Goal: Task Accomplishment & Management: Manage account settings

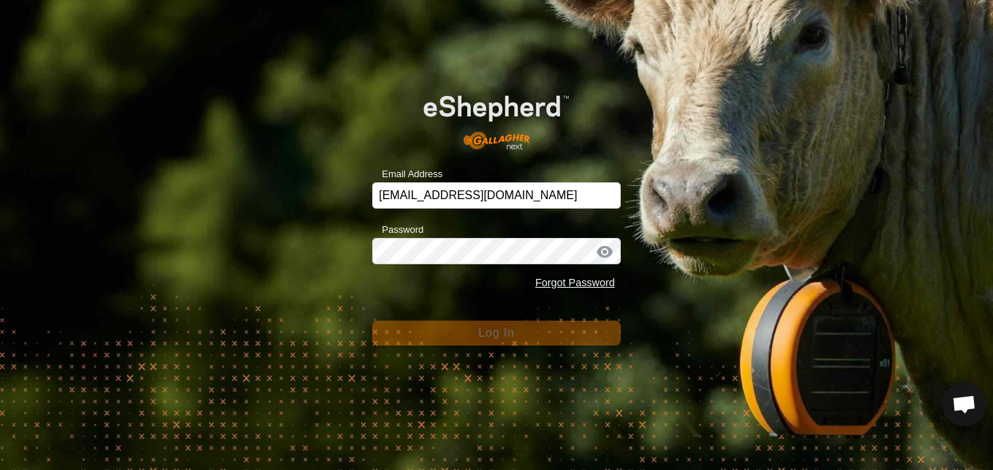
scroll to position [831, 0]
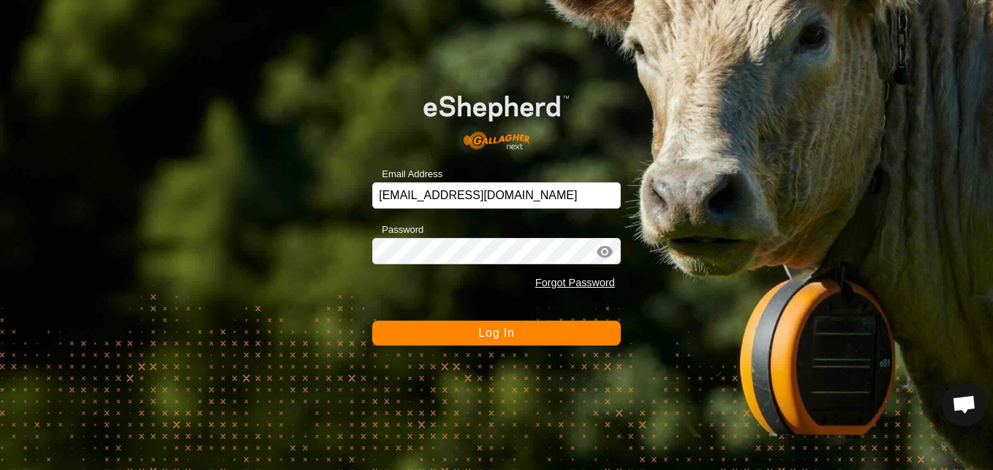
click at [604, 250] on div at bounding box center [605, 251] width 22 height 15
click at [570, 333] on button "Log In" at bounding box center [496, 332] width 249 height 25
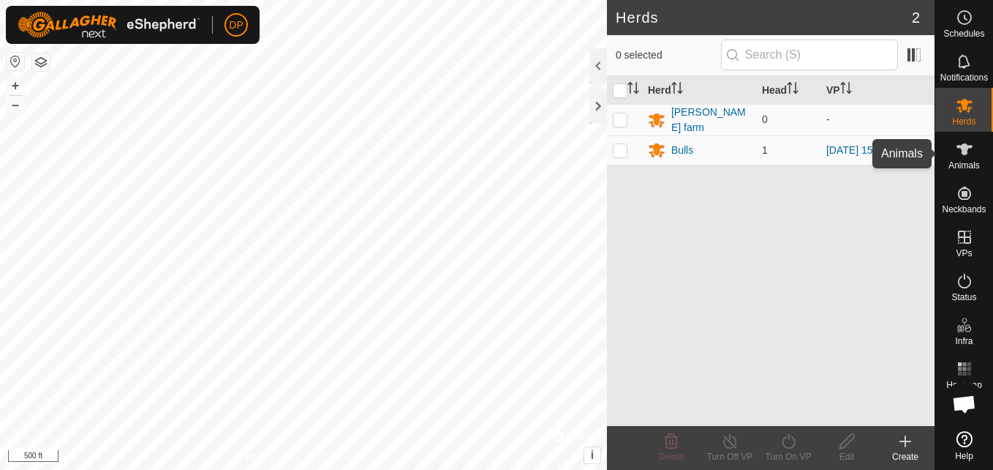
click at [964, 145] on icon at bounding box center [965, 149] width 16 height 12
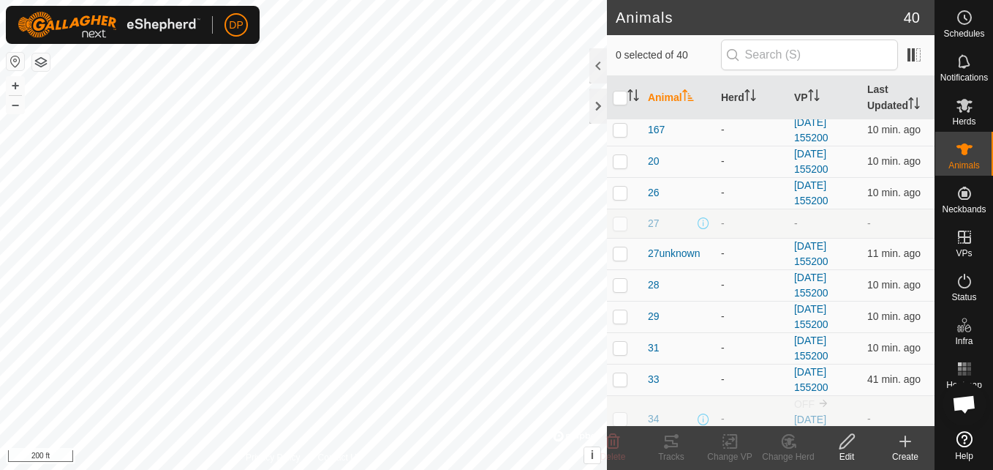
scroll to position [585, 0]
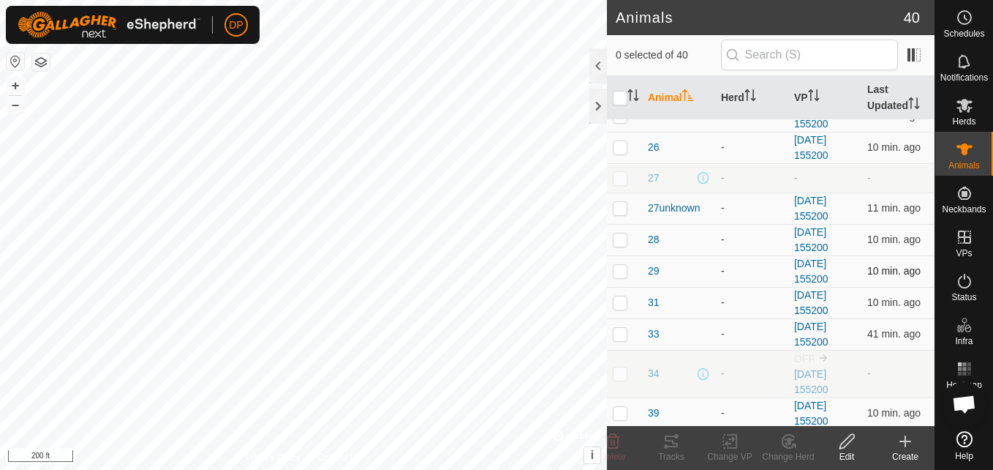
click at [617, 271] on p-checkbox at bounding box center [620, 271] width 15 height 12
click at [674, 448] on icon at bounding box center [672, 441] width 18 height 18
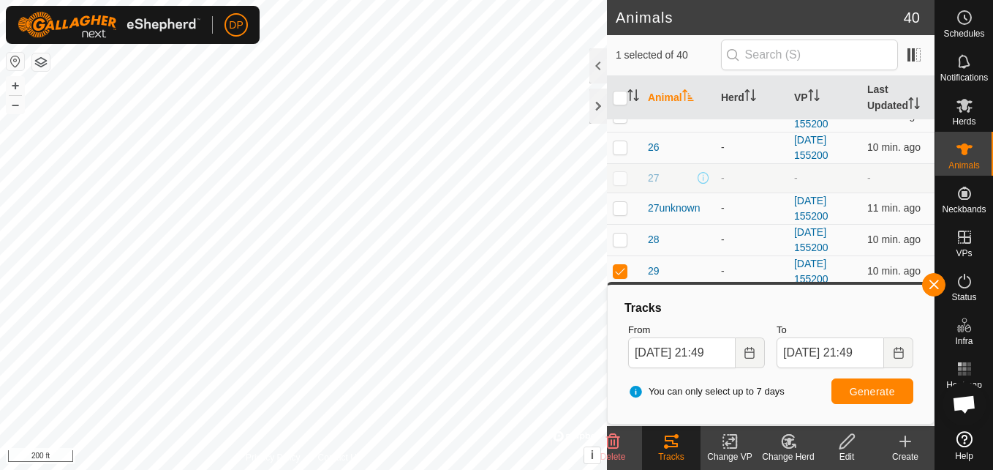
click at [559, 437] on div "Privacy Policy Contact Us WP 1 Type: trough Capacity: 100L Water Level: 100% Dr…" at bounding box center [303, 235] width 607 height 470
click at [935, 287] on button "button" at bounding box center [933, 284] width 23 height 23
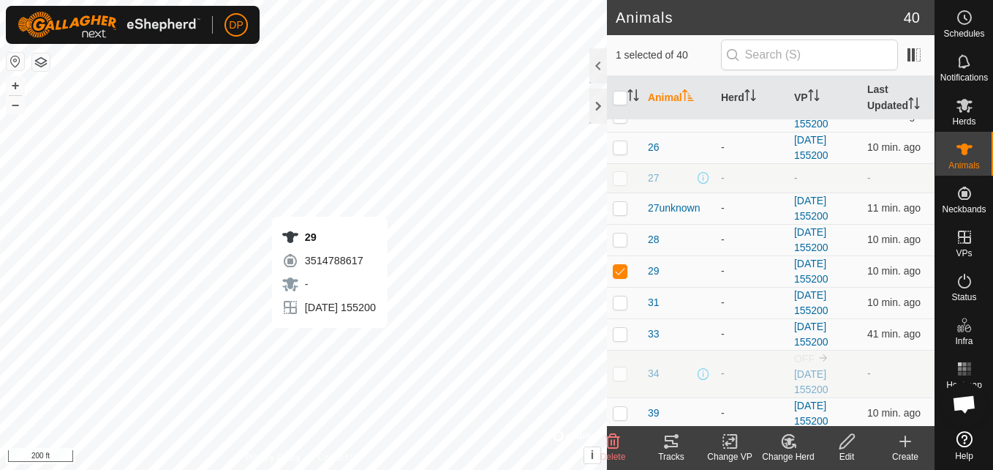
checkbox input "false"
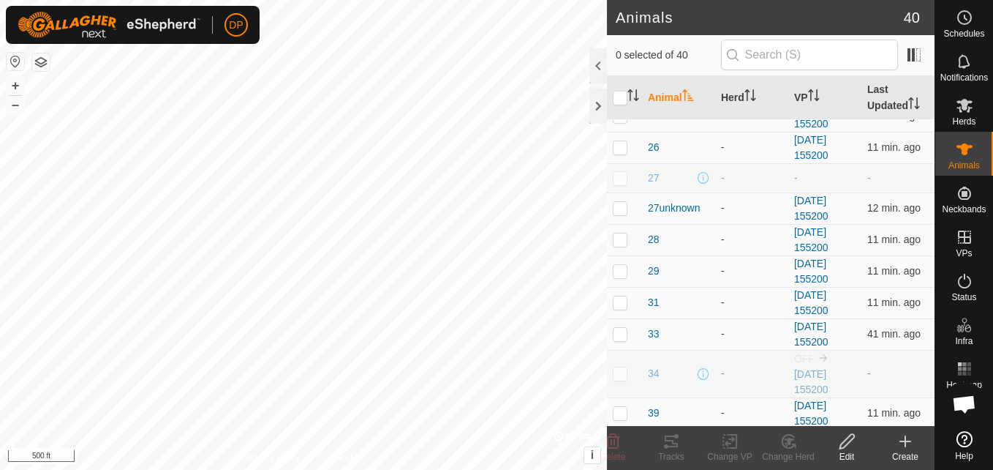
click at [677, 382] on div "Animals 40 0 selected of 40 Animal Herd VP Last Updated 000029 - [DATE] 155200 …" at bounding box center [467, 235] width 935 height 470
click at [0, 158] on html "DP Schedules Notifications Herds Animals Neckbands VPs Status Infra Heatmap Hel…" at bounding box center [496, 235] width 993 height 470
